Goal: Information Seeking & Learning: Learn about a topic

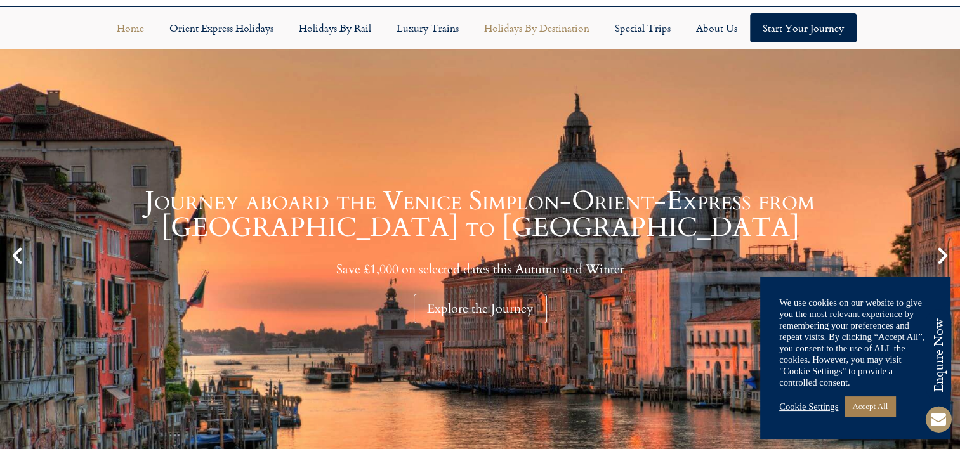
click at [553, 31] on link "Holidays by Destination" at bounding box center [536, 27] width 131 height 29
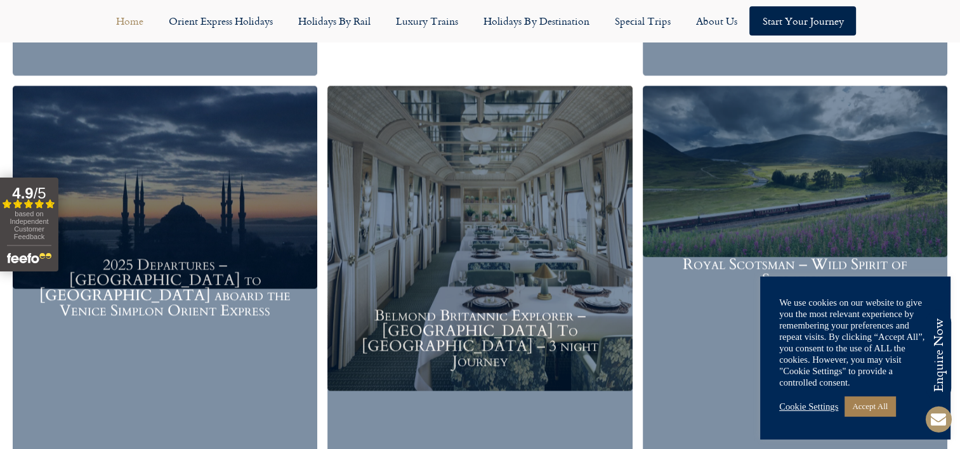
scroll to position [1713, 0]
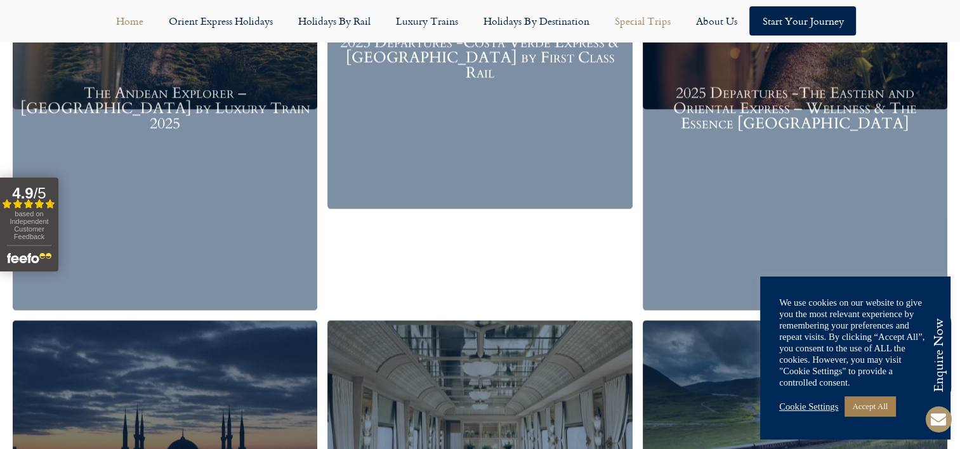
click at [646, 22] on link "Special Trips" at bounding box center [641, 20] width 81 height 29
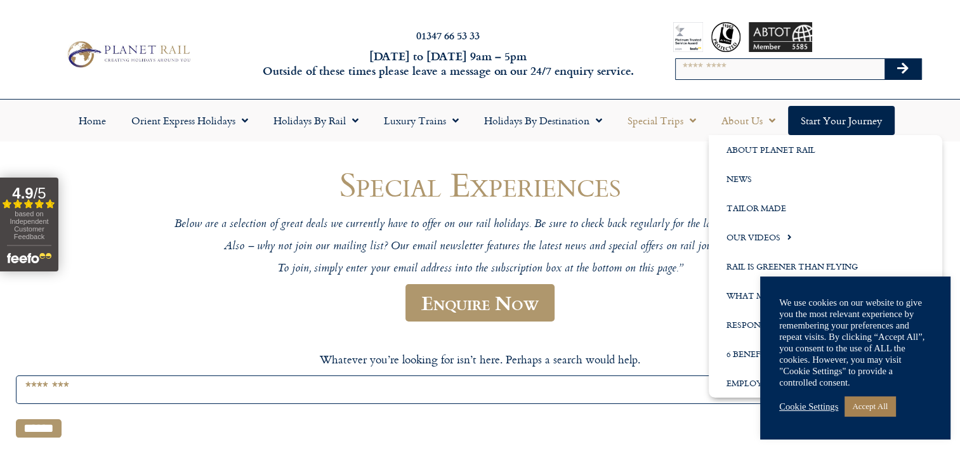
click at [730, 122] on link "About Us" at bounding box center [748, 120] width 79 height 29
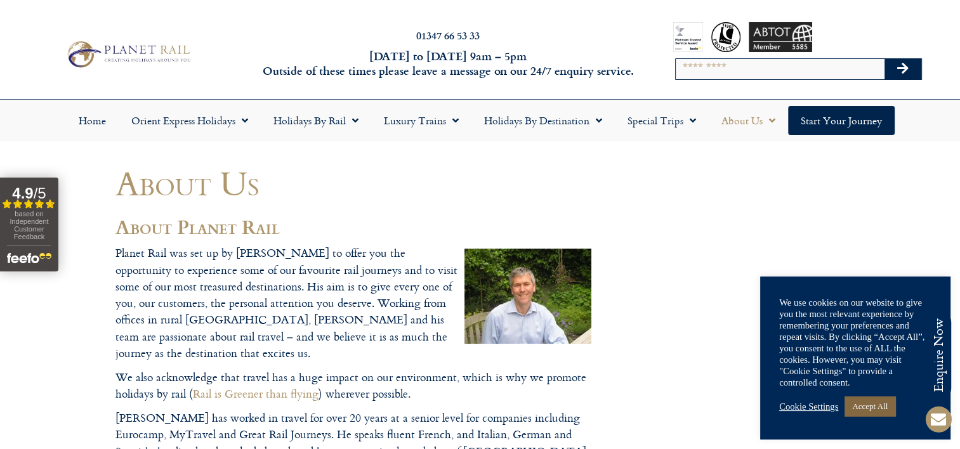
click at [861, 403] on link "Accept All" at bounding box center [869, 406] width 51 height 20
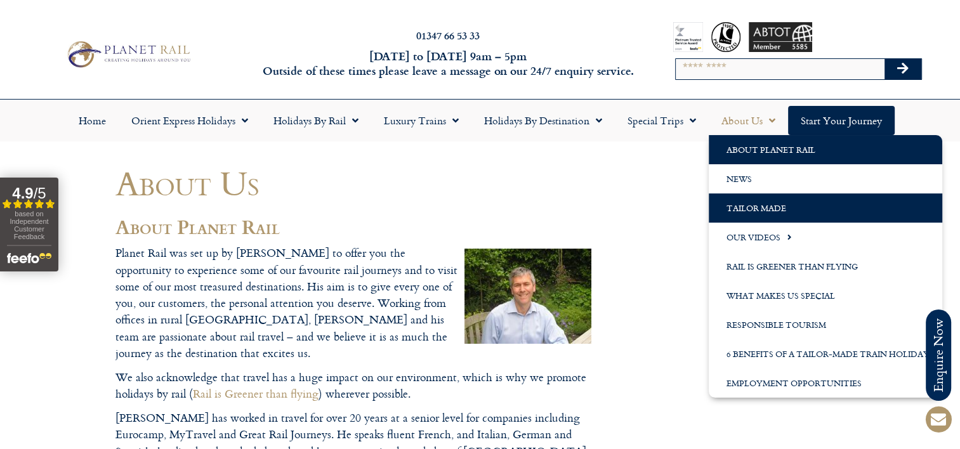
click at [743, 203] on link "Tailor Made" at bounding box center [825, 207] width 233 height 29
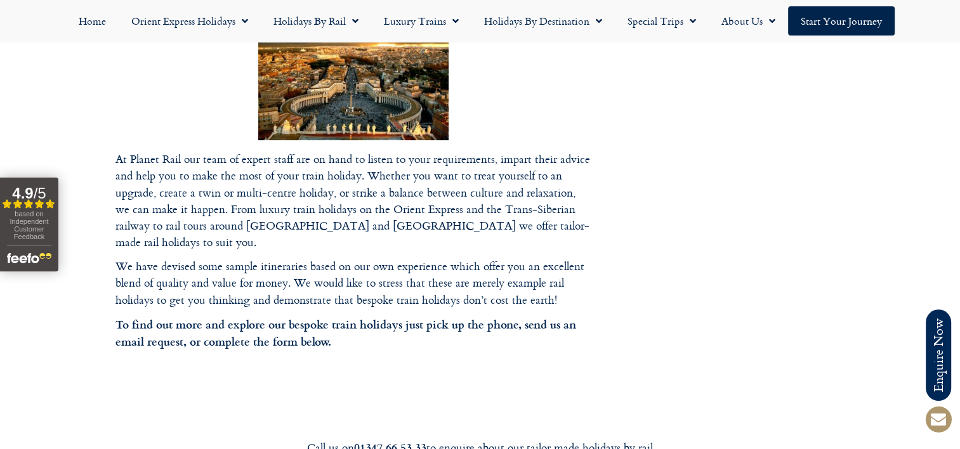
scroll to position [381, 0]
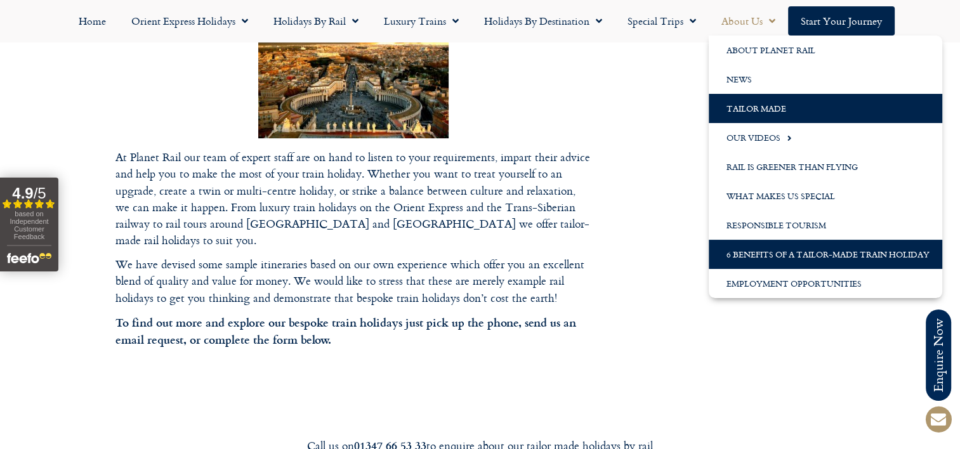
click at [776, 251] on link "6 Benefits of a Tailor-Made Train Holiday" at bounding box center [825, 254] width 233 height 29
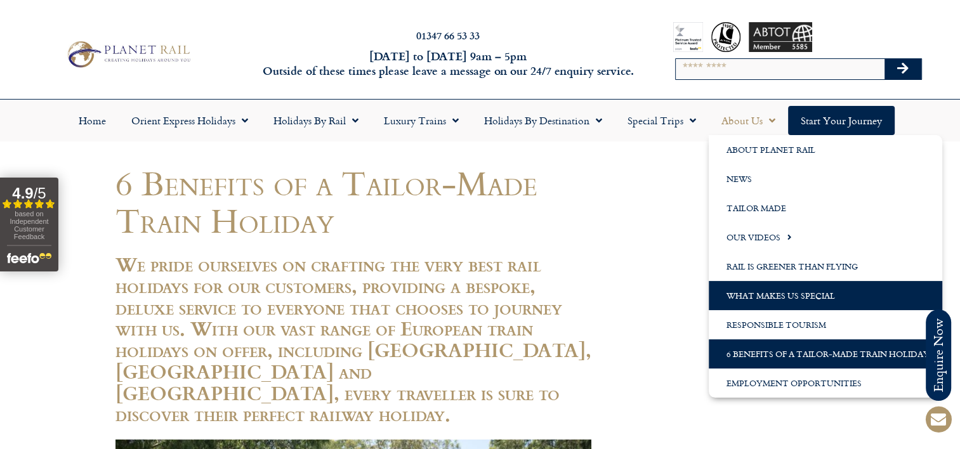
click at [750, 289] on link "What Makes us Special" at bounding box center [825, 295] width 233 height 29
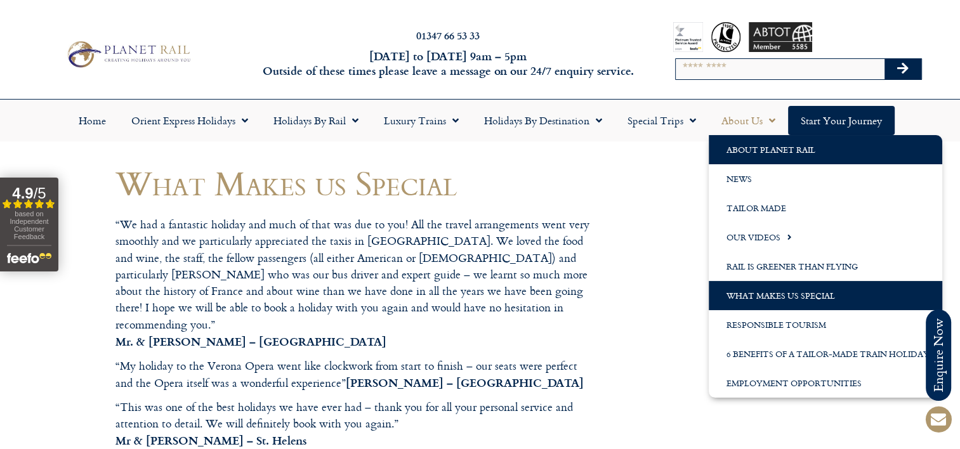
click at [738, 147] on link "About Planet Rail" at bounding box center [825, 149] width 233 height 29
